Goal: Task Accomplishment & Management: Complete application form

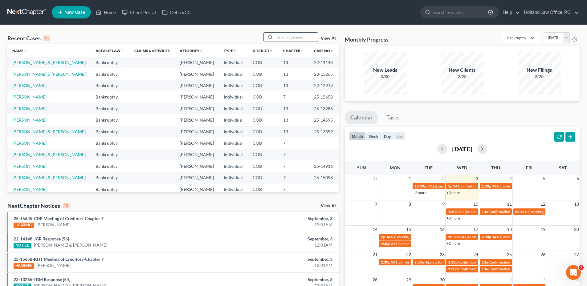
click at [286, 36] on input "search" at bounding box center [296, 37] width 43 height 9
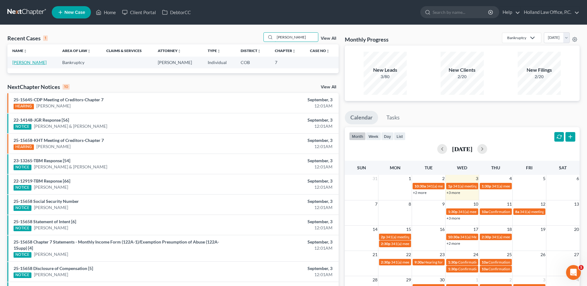
type input "[PERSON_NAME]"
click at [16, 62] on link "[PERSON_NAME]" at bounding box center [29, 62] width 34 height 5
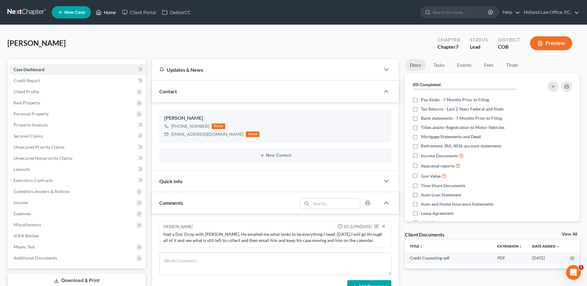
click at [93, 13] on link "Home" at bounding box center [106, 12] width 26 height 11
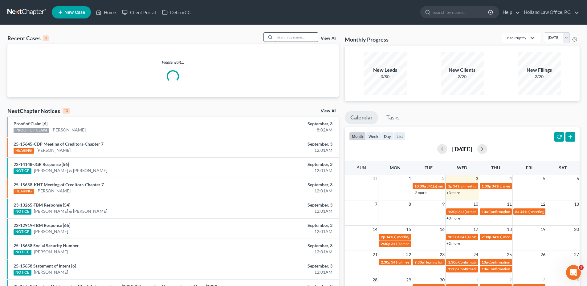
click at [281, 38] on input "search" at bounding box center [296, 37] width 43 height 9
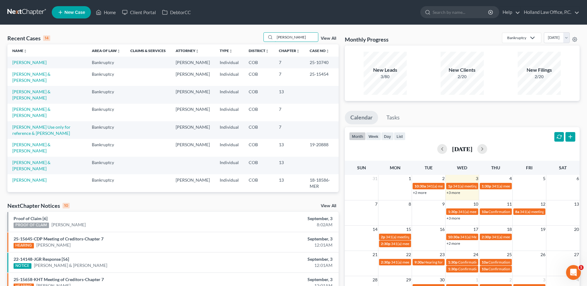
type input "[PERSON_NAME]"
click at [28, 104] on td "[PERSON_NAME] & [PERSON_NAME]" at bounding box center [47, 95] width 80 height 18
click at [29, 99] on link "[PERSON_NAME] & [PERSON_NAME]" at bounding box center [31, 94] width 38 height 11
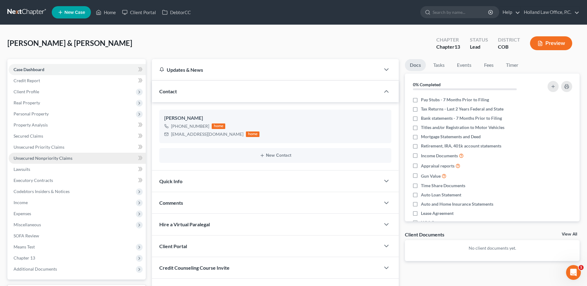
click at [48, 155] on link "Unsecured Nonpriority Claims" at bounding box center [77, 158] width 137 height 11
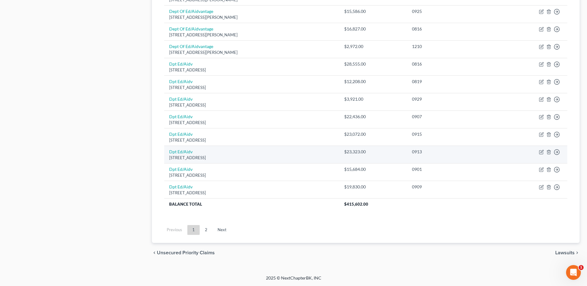
scroll to position [394, 0]
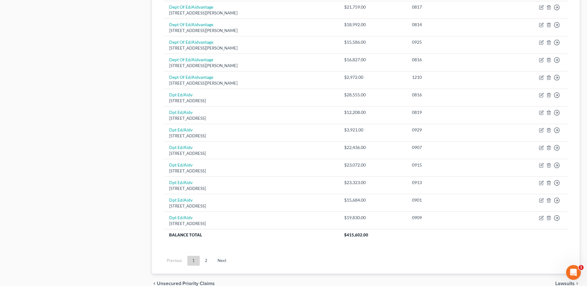
click at [203, 262] on link "2" at bounding box center [206, 261] width 12 height 10
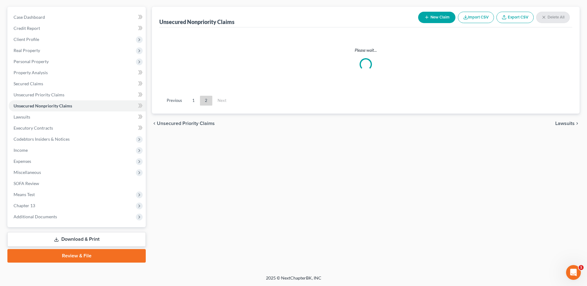
scroll to position [52, 0]
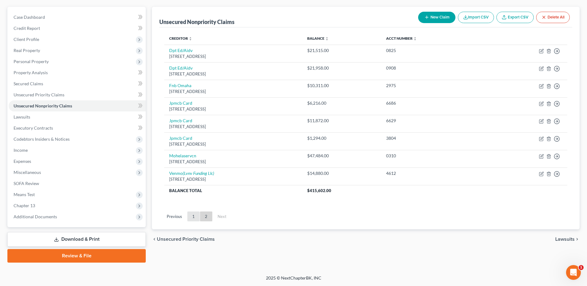
click at [199, 217] on ul "Previous 1 2 Next" at bounding box center [365, 217] width 413 height 16
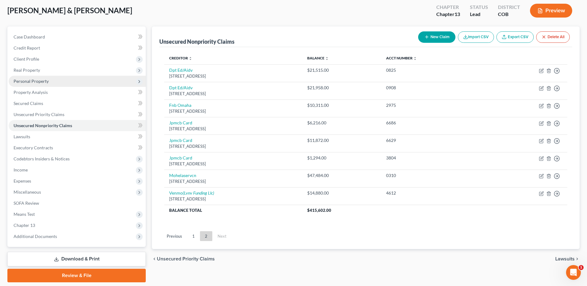
scroll to position [0, 0]
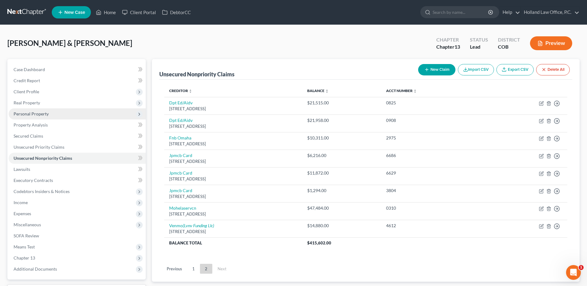
click at [49, 114] on span "Personal Property" at bounding box center [77, 113] width 137 height 11
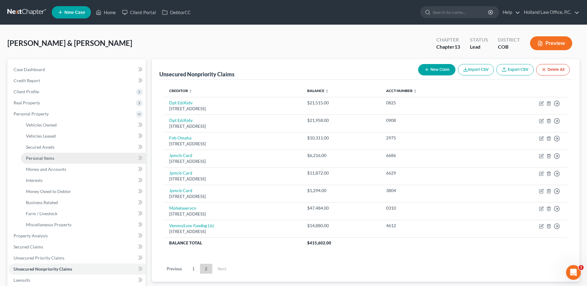
click at [47, 156] on span "Personal Items" at bounding box center [40, 158] width 28 height 5
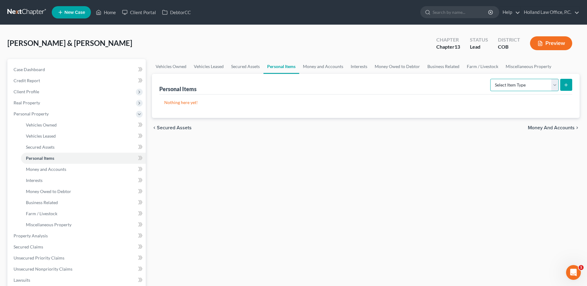
drag, startPoint x: 529, startPoint y: 84, endPoint x: 500, endPoint y: 85, distance: 29.0
click at [529, 84] on select "Select Item Type Clothing Collectibles Of Value Electronics Firearms Household …" at bounding box center [524, 85] width 68 height 12
click at [491, 79] on select "Select Item Type Clothing Collectibles Of Value Electronics Firearms Household …" at bounding box center [524, 85] width 68 height 12
click at [508, 87] on select "Select Item Type Clothing Collectibles Of Value Electronics Firearms Household …" at bounding box center [524, 85] width 68 height 12
select select "household_goods"
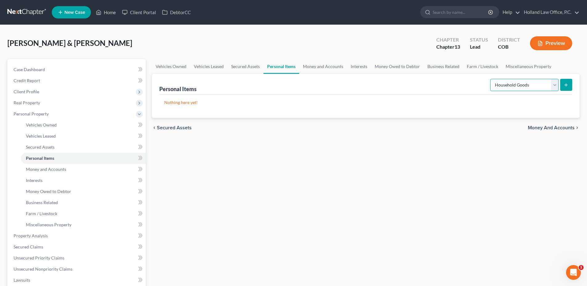
click at [491, 79] on select "Select Item Type Clothing Collectibles Of Value Electronics Firearms Household …" at bounding box center [524, 85] width 68 height 12
click at [567, 84] on icon "submit" at bounding box center [566, 85] width 5 height 5
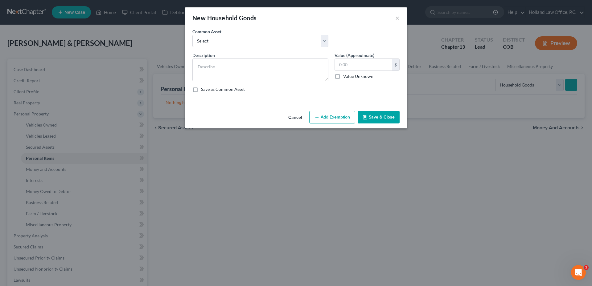
click at [319, 117] on button "Add Exemption" at bounding box center [332, 117] width 46 height 13
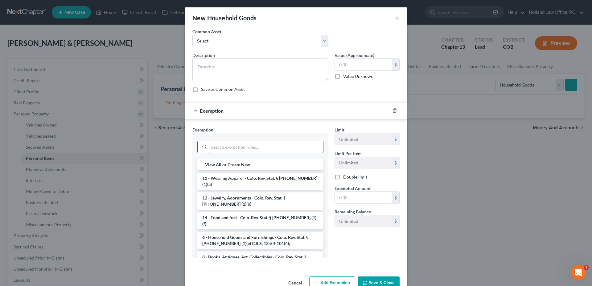
click at [216, 143] on input "search" at bounding box center [266, 147] width 114 height 12
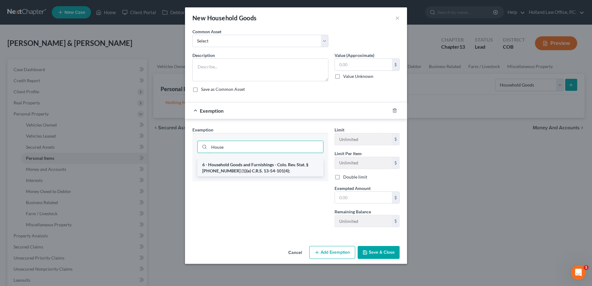
type input "House"
click at [253, 173] on li "6 - Household Goods and Furnishings - Colo. Rev. Stat. § [PHONE_NUMBER] (1)(e) …" at bounding box center [260, 167] width 126 height 17
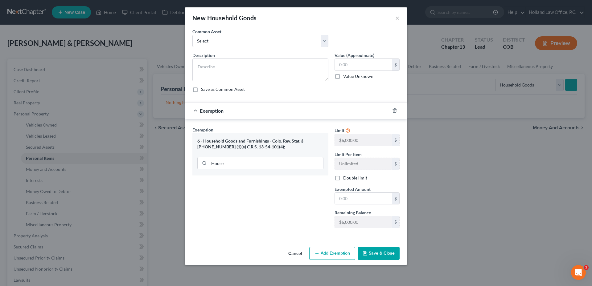
click at [343, 178] on label "Double limit" at bounding box center [355, 178] width 24 height 6
click at [345, 178] on input "Double limit" at bounding box center [347, 177] width 4 height 4
checkbox input "true"
click at [300, 257] on button "Cancel" at bounding box center [294, 254] width 23 height 12
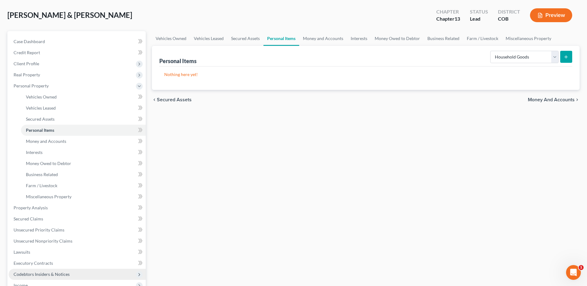
scroll to position [92, 0]
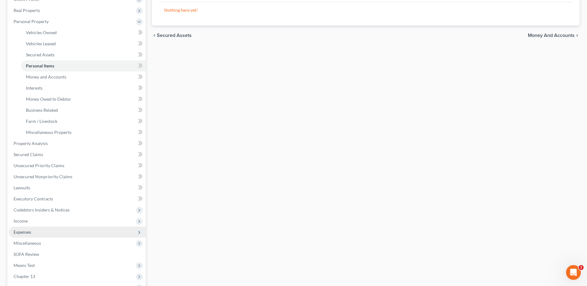
click at [30, 232] on span "Expenses" at bounding box center [23, 232] width 18 height 5
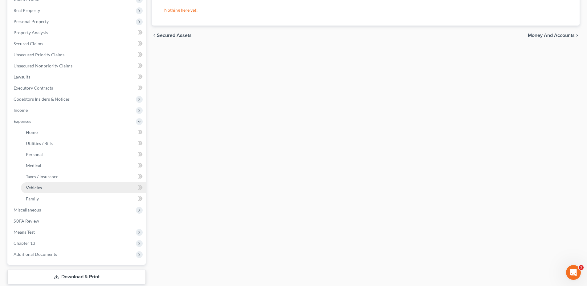
click at [41, 187] on span "Vehicles" at bounding box center [34, 187] width 16 height 5
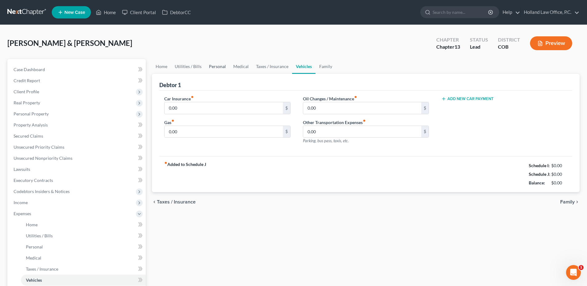
click at [222, 68] on link "Personal" at bounding box center [217, 66] width 24 height 15
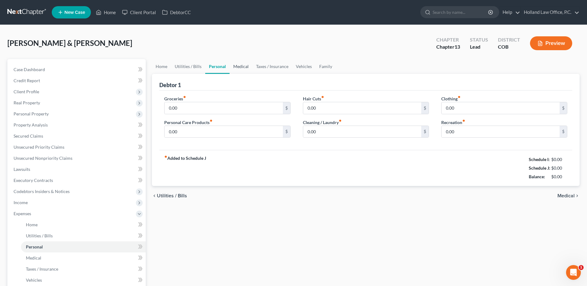
click at [247, 66] on link "Medical" at bounding box center [241, 66] width 23 height 15
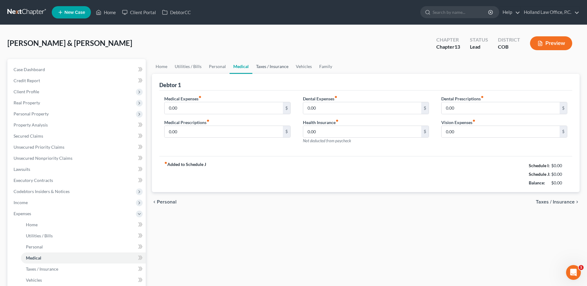
click at [279, 68] on link "Taxes / Insurance" at bounding box center [272, 66] width 40 height 15
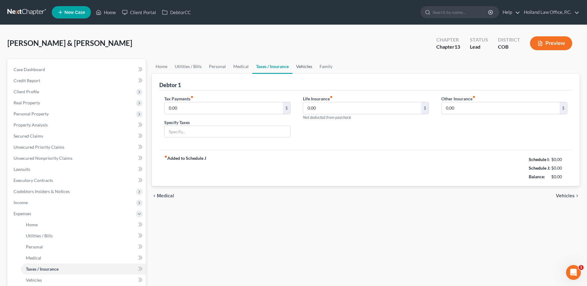
click at [302, 65] on link "Vehicles" at bounding box center [303, 66] width 23 height 15
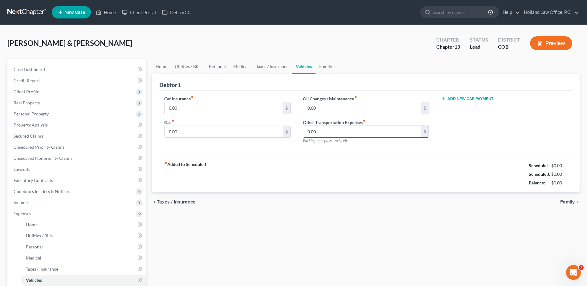
click at [326, 131] on input "0.00" at bounding box center [362, 132] width 118 height 12
click at [328, 132] on input "0.00" at bounding box center [362, 132] width 118 height 12
click at [159, 69] on link "Home" at bounding box center [161, 66] width 19 height 15
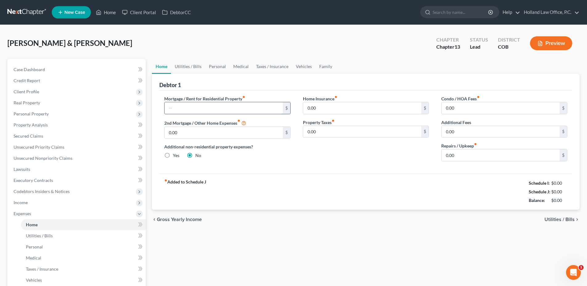
click at [193, 111] on input "text" at bounding box center [224, 108] width 118 height 12
type input "3,531.29"
click at [466, 158] on input "0.00" at bounding box center [501, 155] width 118 height 12
type input "250.00"
click at [182, 67] on link "Utilities / Bills" at bounding box center [188, 66] width 34 height 15
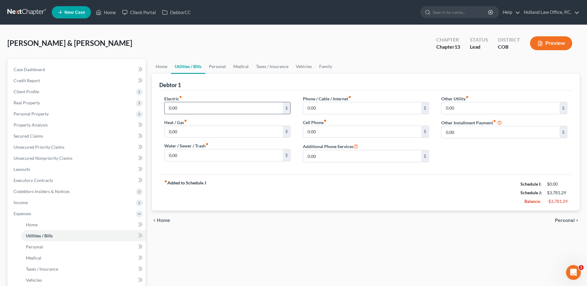
click at [195, 112] on input "0.00" at bounding box center [224, 108] width 118 height 12
type input "220"
click at [191, 155] on input "0.00" at bounding box center [224, 155] width 118 height 12
click at [202, 151] on input "0.00" at bounding box center [224, 155] width 118 height 12
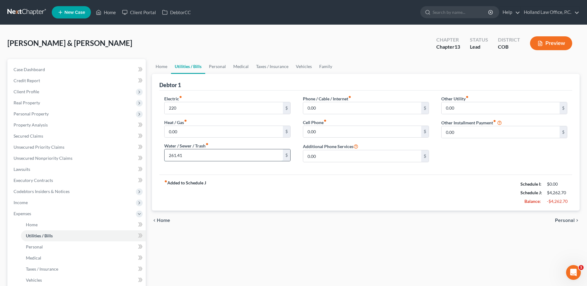
click at [199, 152] on input "261.41" at bounding box center [224, 155] width 118 height 12
drag, startPoint x: 175, startPoint y: 155, endPoint x: 192, endPoint y: 156, distance: 17.0
click at [192, 156] on input "261.41" at bounding box center [224, 155] width 118 height 12
type input "268.00"
click at [459, 109] on input "0.00" at bounding box center [501, 108] width 118 height 12
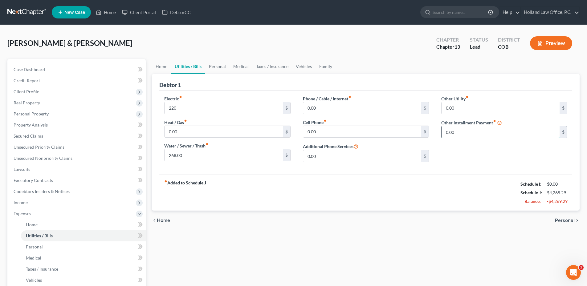
click at [469, 133] on input "0.00" at bounding box center [501, 132] width 118 height 12
type input "108.59"
click at [469, 146] on input "text" at bounding box center [504, 150] width 125 height 12
type input "Dish"
click at [223, 67] on link "Personal" at bounding box center [217, 66] width 24 height 15
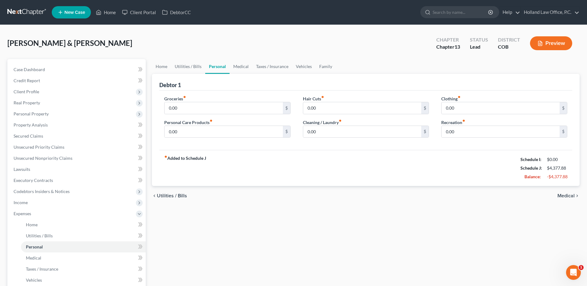
click at [202, 101] on div "Groceries fiber_manual_record 0.00 $" at bounding box center [227, 105] width 126 height 19
click at [200, 106] on input "0.00" at bounding box center [224, 108] width 118 height 12
type input "1,340"
click at [317, 70] on link "Family" at bounding box center [326, 66] width 20 height 15
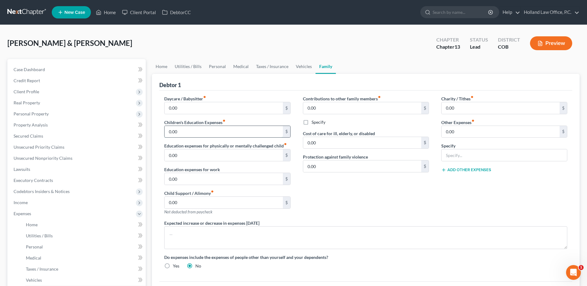
click at [188, 133] on input "0.00" at bounding box center [224, 132] width 118 height 12
type input "800.00"
click at [213, 67] on link "Personal" at bounding box center [217, 66] width 24 height 15
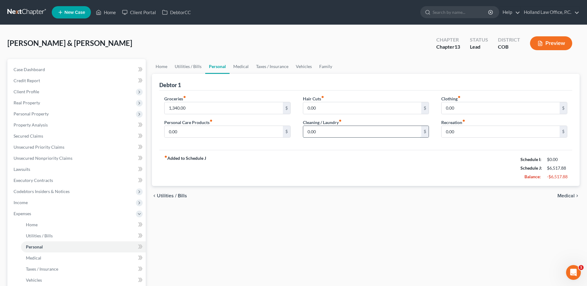
click at [337, 130] on input "0.00" at bounding box center [362, 132] width 118 height 12
type input "275"
click at [214, 133] on input "0.00" at bounding box center [224, 132] width 118 height 12
type input "345"
click at [370, 106] on input "0.00" at bounding box center [362, 108] width 118 height 12
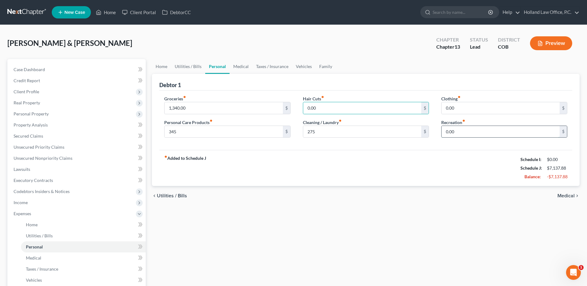
click at [466, 127] on input "0.00" at bounding box center [501, 132] width 118 height 12
type input "850.00"
click at [298, 65] on link "Vehicles" at bounding box center [303, 66] width 23 height 15
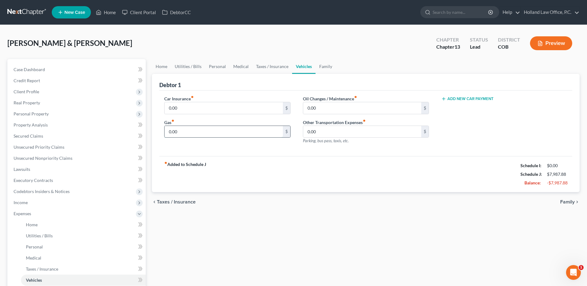
click at [194, 133] on input "0.00" at bounding box center [224, 132] width 118 height 12
type input "781.00"
click at [247, 66] on link "Medical" at bounding box center [241, 66] width 23 height 15
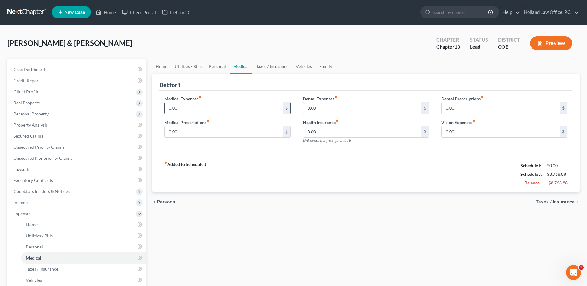
click at [201, 114] on div "0.00 $" at bounding box center [227, 108] width 126 height 12
click at [202, 113] on div "0.00 $" at bounding box center [227, 108] width 126 height 12
click at [201, 112] on input "0.00" at bounding box center [224, 108] width 118 height 12
type input "648"
click at [318, 70] on link "Family" at bounding box center [326, 66] width 20 height 15
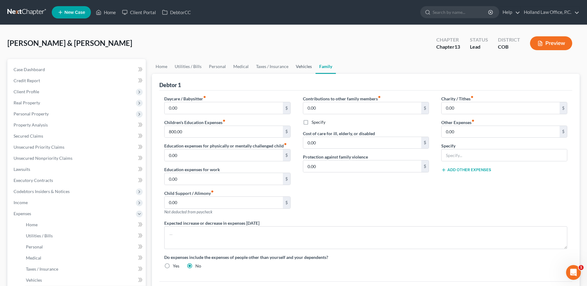
click at [307, 70] on link "Vehicles" at bounding box center [303, 66] width 23 height 15
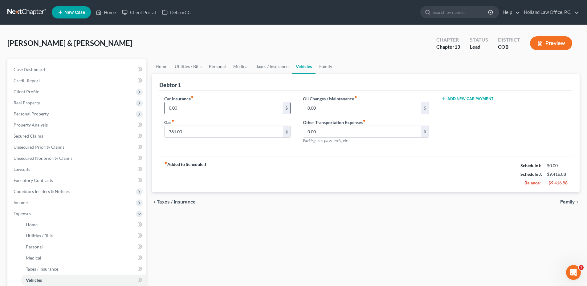
click at [209, 108] on input "0.00" at bounding box center [224, 108] width 118 height 12
type input "925"
click at [454, 100] on button "Add New Car Payment" at bounding box center [467, 98] width 52 height 5
click at [455, 107] on input "text" at bounding box center [495, 108] width 107 height 12
type input "5"
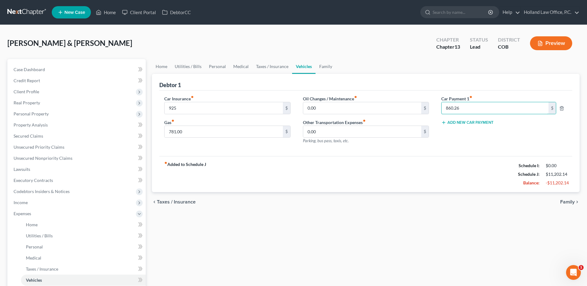
type input "860.26"
click at [457, 120] on div "Add New Car Payment" at bounding box center [504, 122] width 126 height 6
click at [457, 120] on button "Add New Car Payment" at bounding box center [467, 122] width 52 height 5
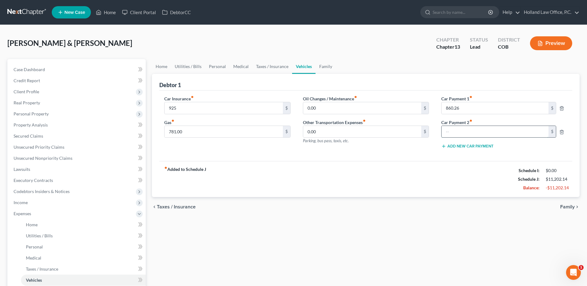
click at [454, 128] on input "text" at bounding box center [495, 132] width 107 height 12
type input "761.92"
click at [456, 145] on button "Add New Car Payment" at bounding box center [467, 146] width 52 height 5
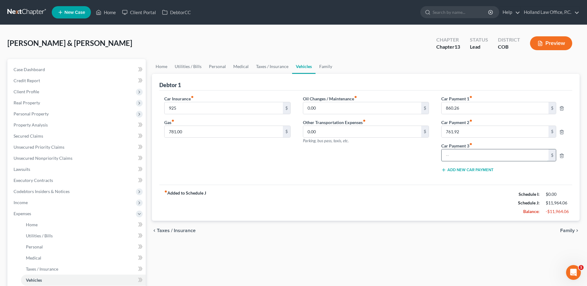
click at [455, 152] on input "text" at bounding box center [495, 155] width 107 height 12
type input "334.00"
click at [187, 67] on link "Utilities / Bills" at bounding box center [188, 66] width 34 height 15
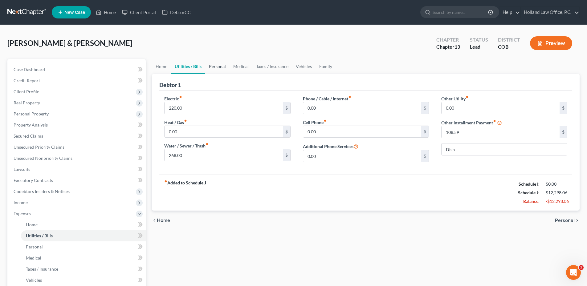
click at [208, 67] on link "Personal" at bounding box center [217, 66] width 24 height 15
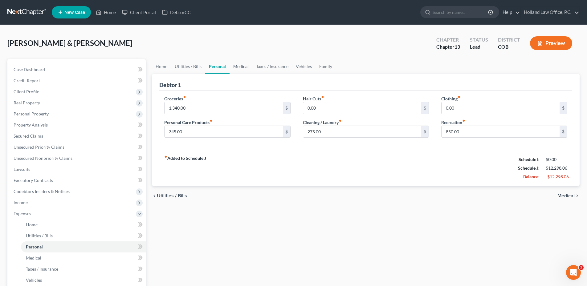
click at [236, 66] on link "Medical" at bounding box center [241, 66] width 23 height 15
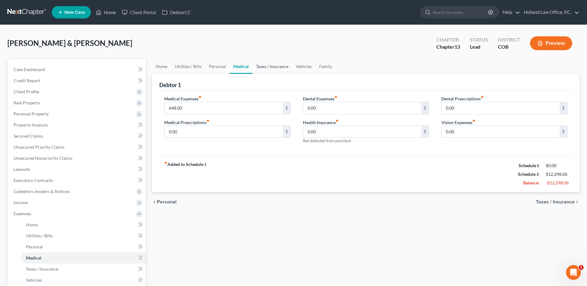
click at [273, 67] on link "Taxes / Insurance" at bounding box center [272, 66] width 40 height 15
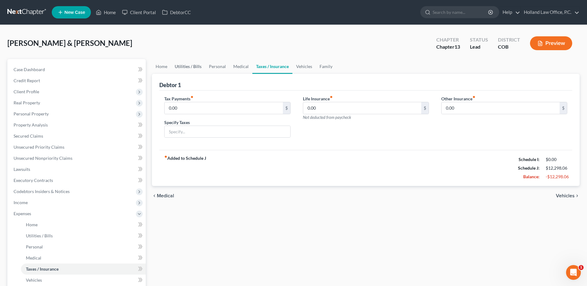
click at [180, 66] on link "Utilities / Bills" at bounding box center [188, 66] width 34 height 15
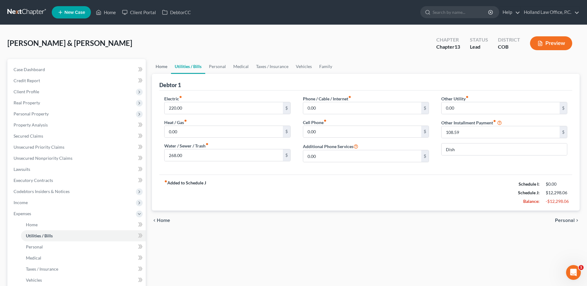
click at [158, 63] on link "Home" at bounding box center [161, 66] width 19 height 15
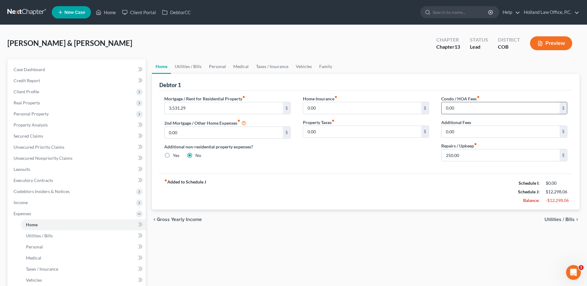
click at [464, 107] on input "0.00" at bounding box center [501, 108] width 118 height 12
type input "170.60"
click at [304, 69] on link "Vehicles" at bounding box center [303, 66] width 23 height 15
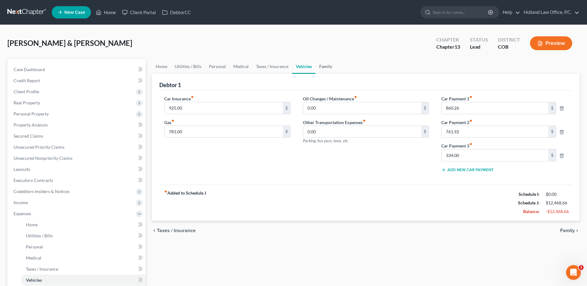
click at [327, 65] on link "Family" at bounding box center [326, 66] width 20 height 15
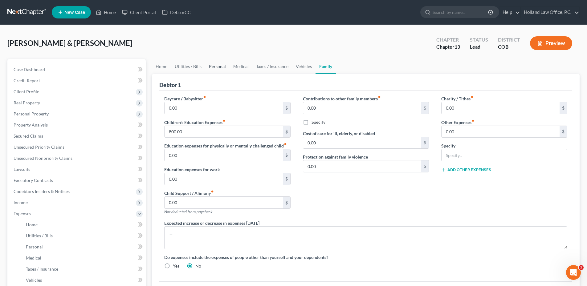
click at [223, 65] on link "Personal" at bounding box center [217, 66] width 24 height 15
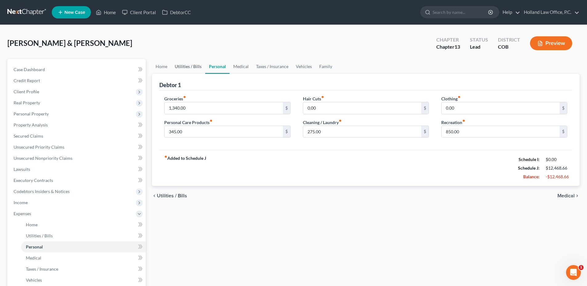
click at [197, 67] on link "Utilities / Bills" at bounding box center [188, 66] width 34 height 15
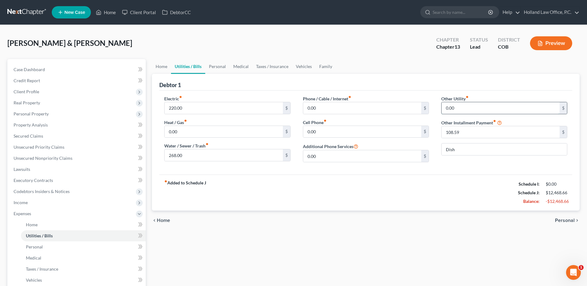
click at [467, 112] on input "0.00" at bounding box center [501, 108] width 118 height 12
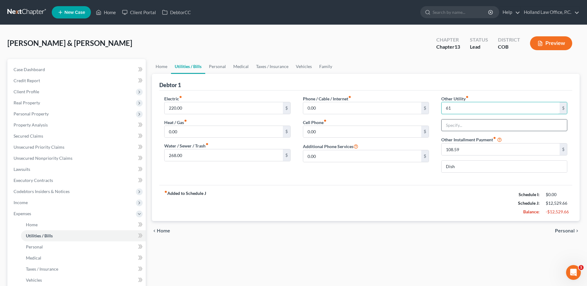
type input "61"
click at [476, 125] on input "text" at bounding box center [504, 126] width 125 height 12
type input "D"
type input "ADT"
click at [338, 70] on ul "Home Utilities / Bills Personal Medical Taxes / Insurance Vehicles Family" at bounding box center [366, 66] width 428 height 15
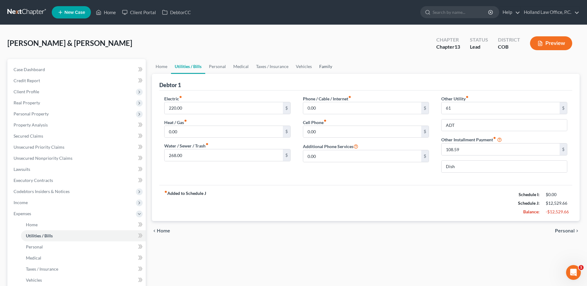
click at [322, 68] on link "Family" at bounding box center [326, 66] width 20 height 15
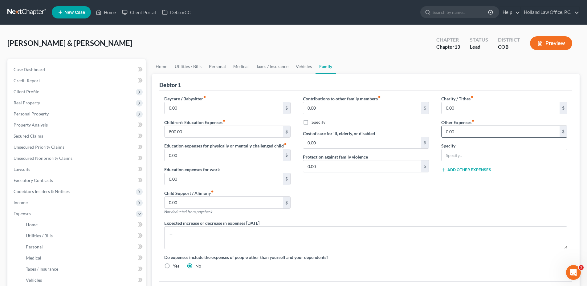
click at [458, 131] on input "0.00" at bounding box center [501, 132] width 118 height 12
type input "185"
type input "Pet"
click at [430, 201] on div "Contributions to other family members fiber_manual_record 0.00 $ Specify Cost o…" at bounding box center [366, 158] width 138 height 125
click at [303, 70] on link "Vehicles" at bounding box center [303, 66] width 23 height 15
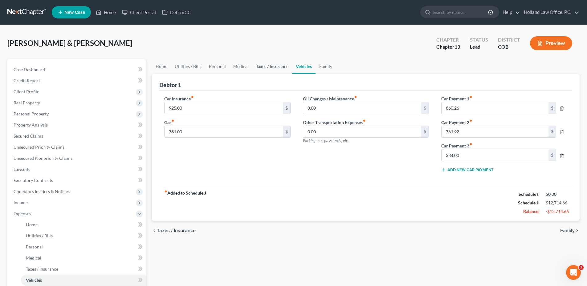
click at [278, 71] on link "Taxes / Insurance" at bounding box center [272, 66] width 40 height 15
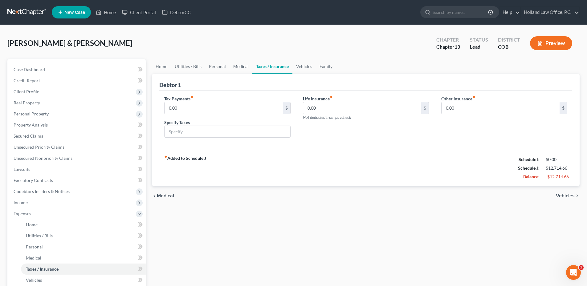
click at [230, 69] on link "Medical" at bounding box center [241, 66] width 23 height 15
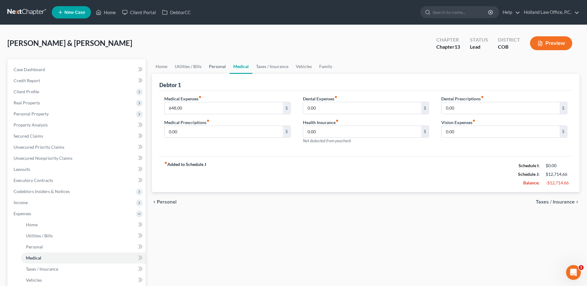
click at [208, 68] on link "Personal" at bounding box center [217, 66] width 24 height 15
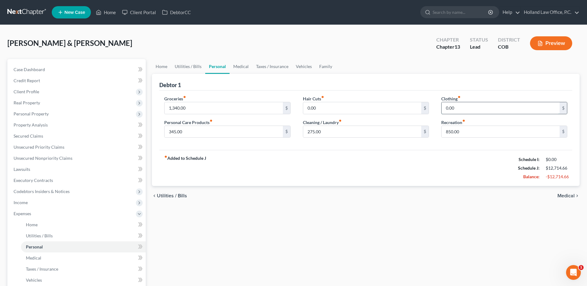
click at [462, 108] on input "0.00" at bounding box center [501, 108] width 118 height 12
click at [337, 136] on input "275.00" at bounding box center [362, 132] width 118 height 12
type input "75.00"
click at [470, 112] on input "0.00" at bounding box center [501, 108] width 118 height 12
type input "200.00"
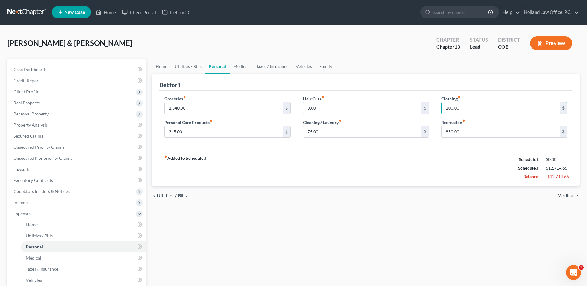
click at [459, 157] on div "fiber_manual_record Added to Schedule J Schedule I: $0.00 Schedule J: $12,714.6…" at bounding box center [365, 168] width 413 height 36
click at [182, 67] on link "Utilities / Bills" at bounding box center [188, 66] width 34 height 15
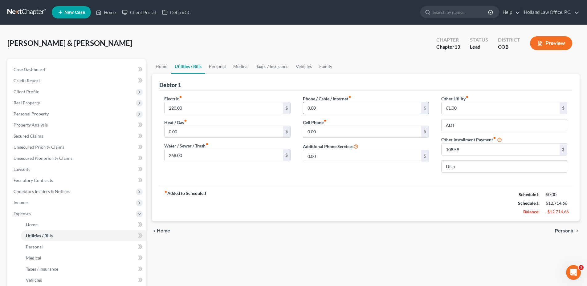
click at [325, 109] on input "0.00" at bounding box center [362, 108] width 118 height 12
type input "518.00"
drag, startPoint x: 549, startPoint y: 212, endPoint x: 574, endPoint y: 212, distance: 25.3
click at [574, 212] on div "Debtor 1 Electric fiber_manual_record 220.00 $ Heat / Gas fiber_manual_record 0…" at bounding box center [366, 147] width 428 height 147
click at [474, 215] on div "fiber_manual_record Added to Schedule J Schedule I: $0.00 Schedule J: $13,232.6…" at bounding box center [365, 203] width 413 height 36
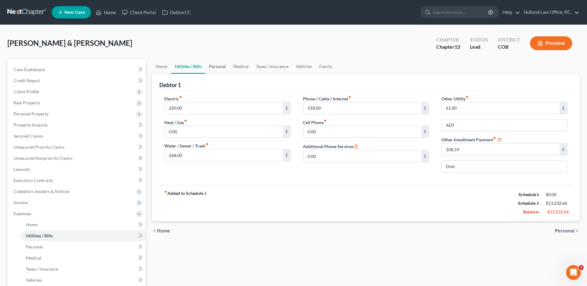
click at [217, 69] on link "Personal" at bounding box center [217, 66] width 24 height 15
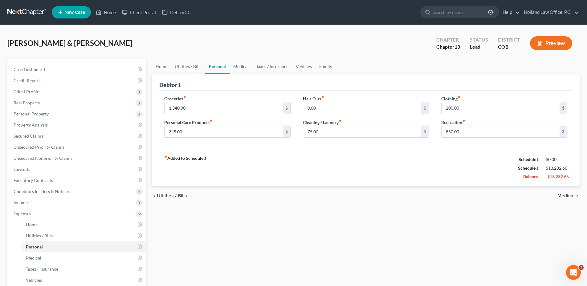
click at [236, 67] on link "Medical" at bounding box center [241, 66] width 23 height 15
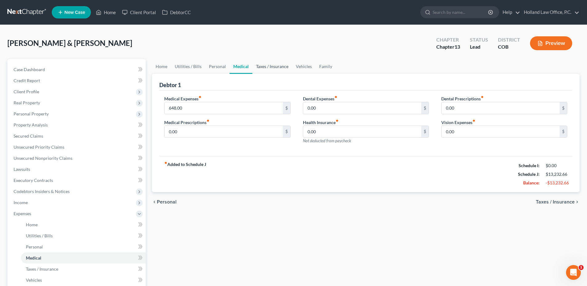
click at [267, 69] on link "Taxes / Insurance" at bounding box center [272, 66] width 40 height 15
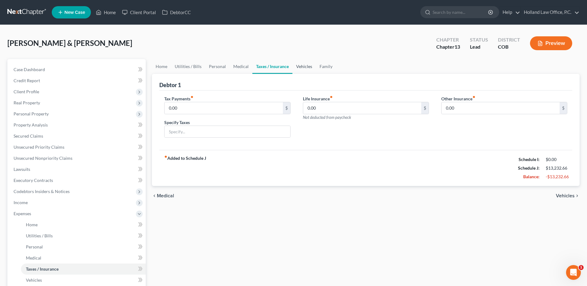
click at [303, 68] on link "Vehicles" at bounding box center [303, 66] width 23 height 15
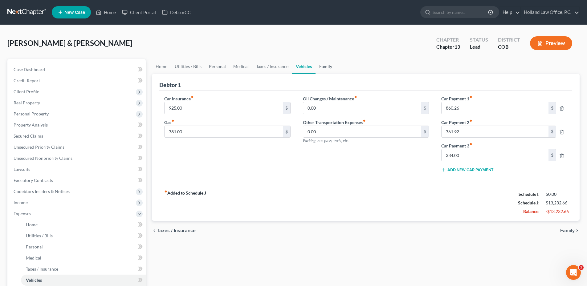
click at [327, 67] on link "Family" at bounding box center [326, 66] width 20 height 15
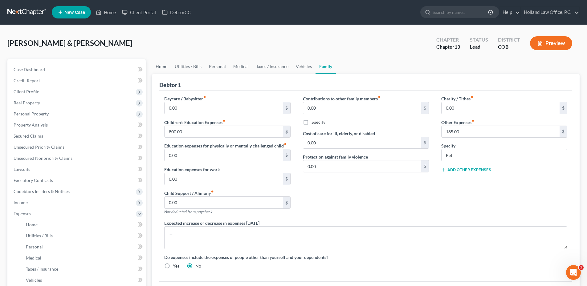
click at [155, 63] on link "Home" at bounding box center [161, 66] width 19 height 15
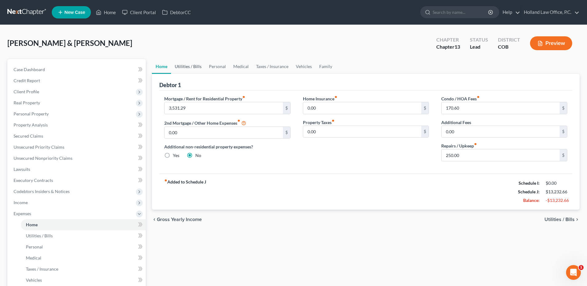
drag, startPoint x: 193, startPoint y: 67, endPoint x: 200, endPoint y: 68, distance: 6.6
click at [193, 67] on link "Utilities / Bills" at bounding box center [188, 66] width 34 height 15
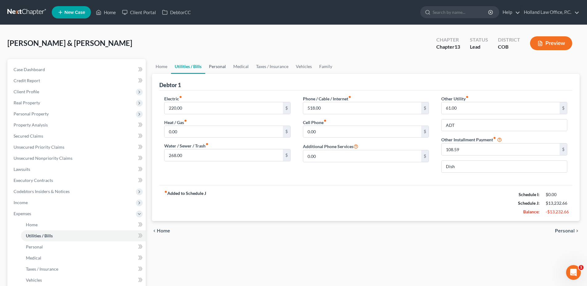
click at [214, 68] on link "Personal" at bounding box center [217, 66] width 24 height 15
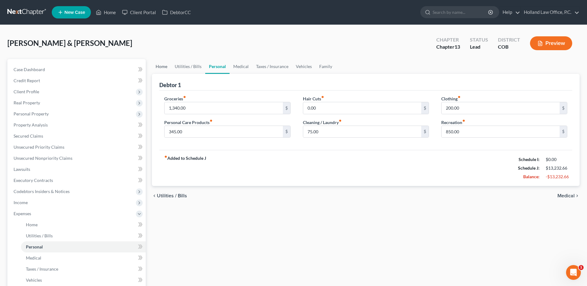
click at [164, 70] on link "Home" at bounding box center [161, 66] width 19 height 15
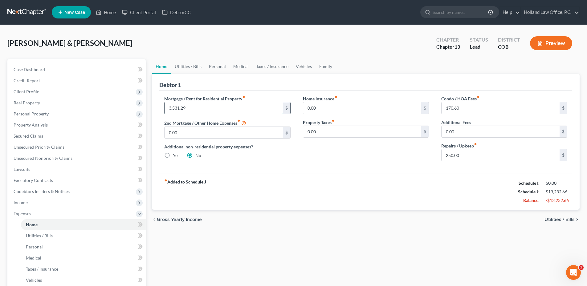
click at [210, 108] on input "3,531.29" at bounding box center [224, 108] width 118 height 12
click at [470, 153] on input "250.00" at bounding box center [501, 155] width 118 height 12
click at [471, 156] on input "250.00" at bounding box center [501, 155] width 118 height 12
click at [474, 172] on div "Mortgage / Rent for Residential Property fiber_manual_record 3,531.29 $ 2nd Mor…" at bounding box center [365, 132] width 413 height 83
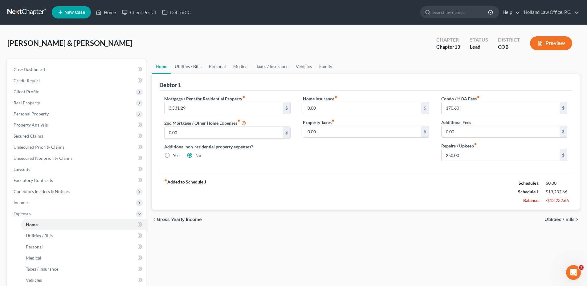
click at [191, 67] on link "Utilities / Bills" at bounding box center [188, 66] width 34 height 15
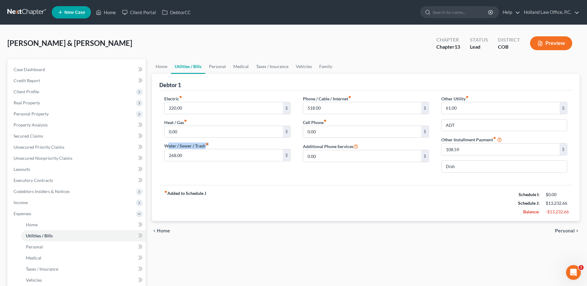
drag, startPoint x: 162, startPoint y: 141, endPoint x: 218, endPoint y: 147, distance: 55.9
click at [218, 149] on div "Electric fiber_manual_record 220.00 $ Heat / Gas fiber_manual_record 0.00 $ Wat…" at bounding box center [227, 137] width 138 height 82
click at [218, 146] on div "Water / Sewer / Trash fiber_manual_record 268.00 $" at bounding box center [227, 152] width 126 height 19
click at [475, 168] on input "Dish" at bounding box center [504, 167] width 125 height 12
click at [407, 190] on div "fiber_manual_record Added to Schedule J Schedule I: $0.00 Schedule J: $13,232.6…" at bounding box center [365, 203] width 413 height 36
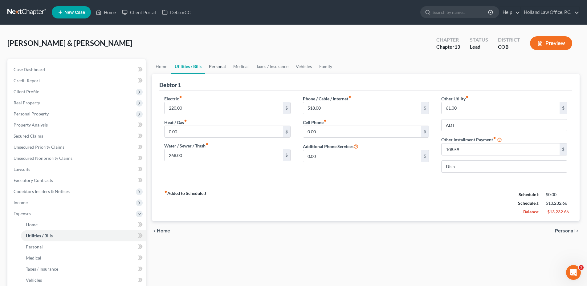
click at [216, 65] on link "Personal" at bounding box center [217, 66] width 24 height 15
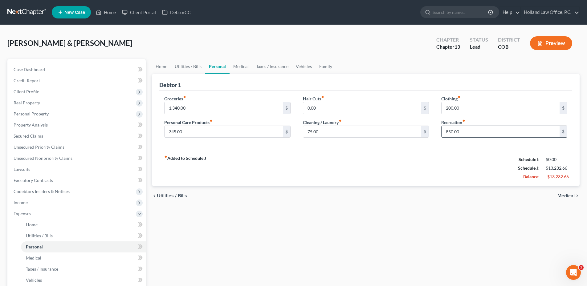
click at [474, 130] on input "850.00" at bounding box center [501, 132] width 118 height 12
click at [474, 133] on input "850.00" at bounding box center [501, 132] width 118 height 12
click at [378, 142] on div "Hair Cuts fiber_manual_record 0.00 $ Cleaning / Laundry fiber_manual_record 75.…" at bounding box center [366, 119] width 138 height 47
click at [337, 134] on input "75.00" at bounding box center [362, 132] width 118 height 12
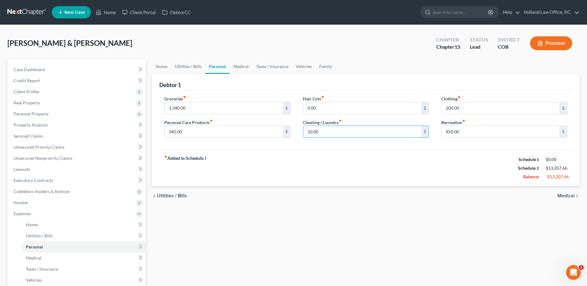
type input "50.00"
click at [499, 88] on div "Debtor 1" at bounding box center [365, 82] width 413 height 17
click at [210, 129] on input "345.00" at bounding box center [224, 132] width 118 height 12
type input "220.00"
click at [470, 137] on input "850.00" at bounding box center [501, 132] width 118 height 12
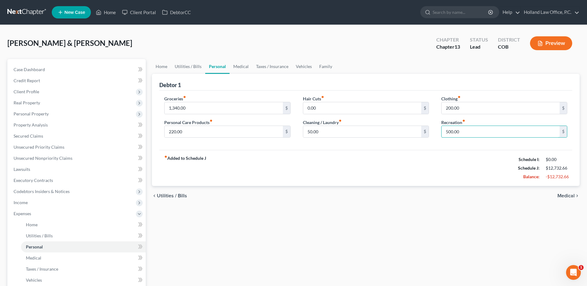
type input "500.00"
click at [385, 152] on div "fiber_manual_record Added to Schedule J Schedule I: $0.00 Schedule J: $12,732.6…" at bounding box center [365, 168] width 413 height 36
click at [239, 64] on link "Medical" at bounding box center [241, 66] width 23 height 15
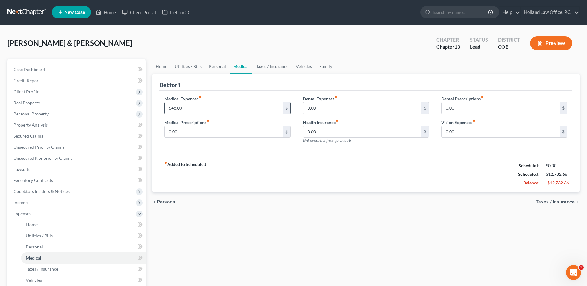
click at [215, 112] on input "648.00" at bounding box center [224, 108] width 118 height 12
click at [267, 81] on div "Debtor 1" at bounding box center [365, 82] width 413 height 17
click at [272, 87] on div "Debtor 1" at bounding box center [365, 82] width 413 height 17
click at [209, 103] on input "648.00" at bounding box center [224, 108] width 118 height 12
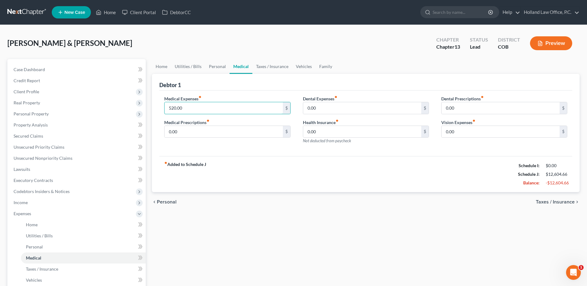
type input "520.00"
click at [256, 91] on div "Medical Expenses fiber_manual_record 520.00 $ Medical Prescriptions fiber_manua…" at bounding box center [365, 124] width 413 height 66
click at [263, 66] on link "Taxes / Insurance" at bounding box center [272, 66] width 40 height 15
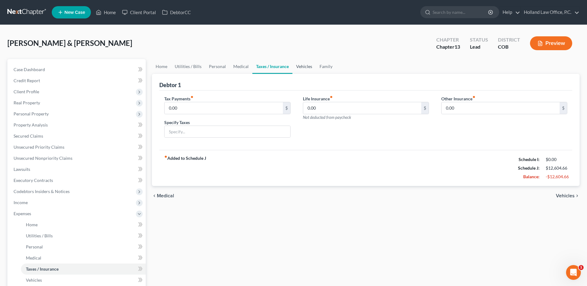
click at [296, 67] on link "Vehicles" at bounding box center [303, 66] width 23 height 15
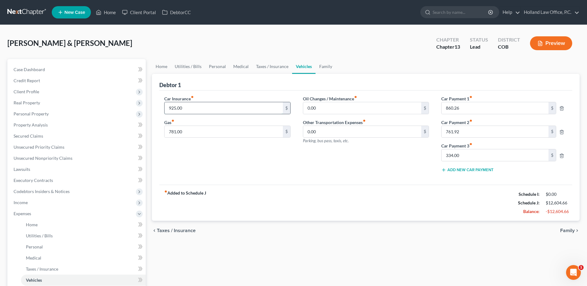
click at [209, 108] on input "925.00" at bounding box center [224, 108] width 118 height 12
click at [214, 108] on input "925.00" at bounding box center [224, 108] width 118 height 12
click at [212, 133] on input "781.00" at bounding box center [224, 132] width 118 height 12
click at [246, 134] on input "781.00" at bounding box center [224, 132] width 118 height 12
click at [231, 149] on div "Car Insurance fiber_manual_record 925.00 $ Gas fiber_manual_record 781.00 $" at bounding box center [227, 137] width 138 height 82
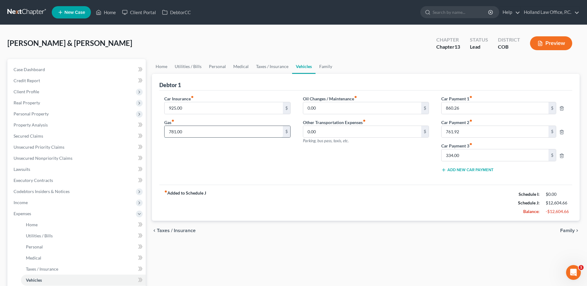
click at [189, 133] on input "781.00" at bounding box center [224, 132] width 118 height 12
type input "500.00"
click at [347, 111] on input "0.00" at bounding box center [362, 108] width 118 height 12
click at [382, 89] on div "Debtor 1" at bounding box center [365, 82] width 413 height 17
click at [323, 133] on input "0.00" at bounding box center [362, 132] width 118 height 12
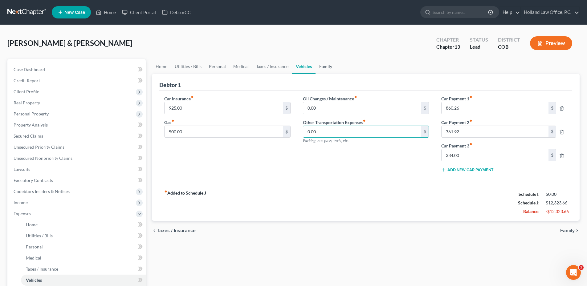
click at [325, 63] on link "Family" at bounding box center [326, 66] width 20 height 15
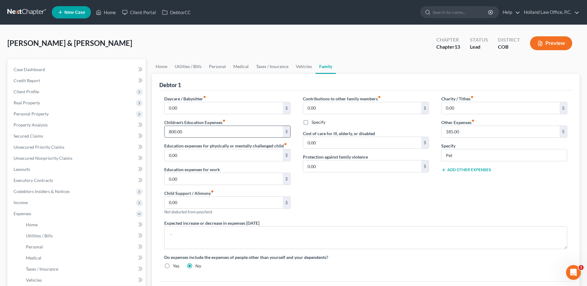
click at [197, 133] on input "800.00" at bounding box center [224, 132] width 118 height 12
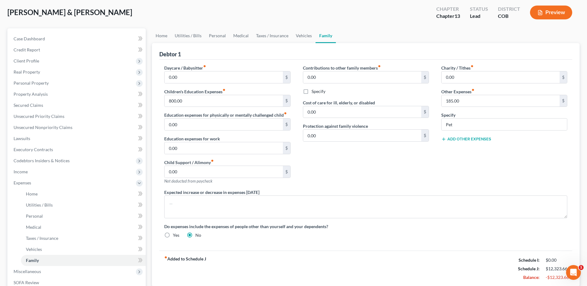
click at [475, 168] on div "Charity / Tithes fiber_manual_record 0.00 $ Other Expenses fiber_manual_record …" at bounding box center [504, 127] width 138 height 125
click at [355, 161] on div "Contributions to other family members fiber_manual_record 0.00 $ Specify Cost o…" at bounding box center [366, 127] width 138 height 125
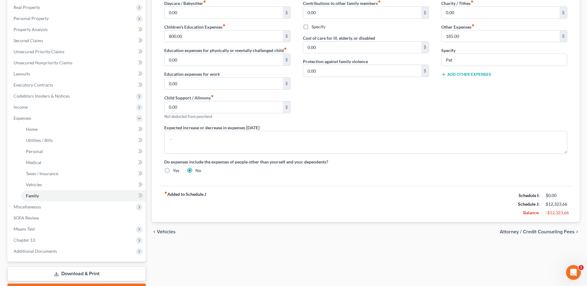
scroll to position [130, 0]
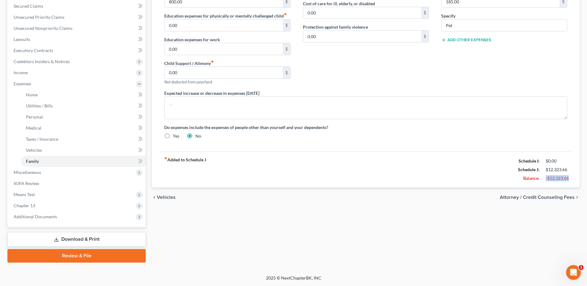
drag, startPoint x: 546, startPoint y: 180, endPoint x: 569, endPoint y: 178, distance: 22.9
click at [567, 178] on div "-$12,323.66" at bounding box center [557, 178] width 22 height 6
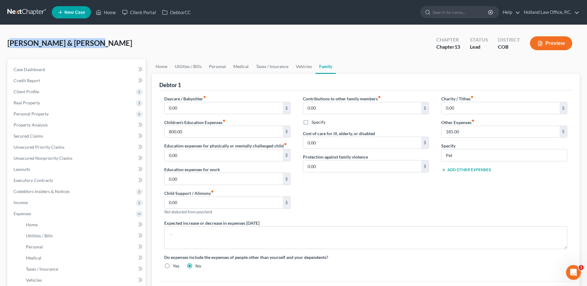
drag, startPoint x: 14, startPoint y: 43, endPoint x: 112, endPoint y: 34, distance: 98.7
click at [112, 34] on div "[PERSON_NAME] & [PERSON_NAME] Upgraded Chapter Chapter 13 Status Lead District …" at bounding box center [293, 45] width 572 height 27
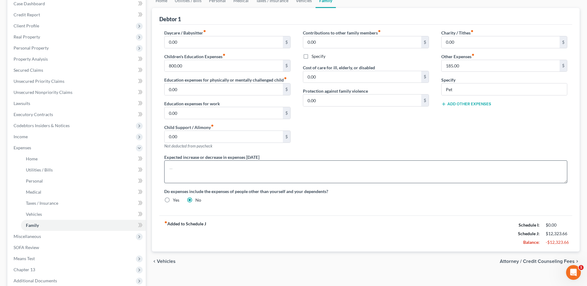
scroll to position [130, 0]
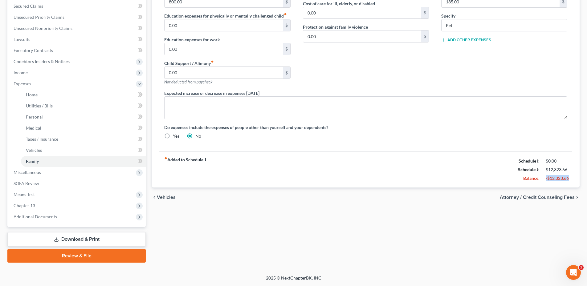
drag, startPoint x: 546, startPoint y: 179, endPoint x: 570, endPoint y: 178, distance: 24.7
click at [570, 178] on div "fiber_manual_record Added to Schedule J Schedule I: $0.00 Schedule J: $12,323.6…" at bounding box center [365, 170] width 413 height 36
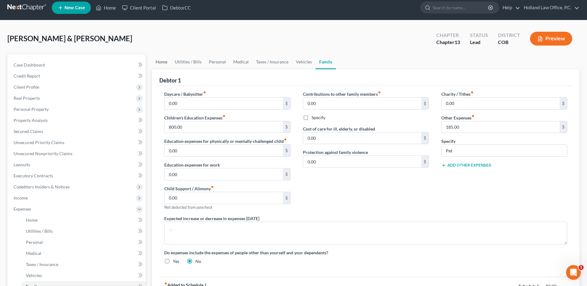
scroll to position [0, 0]
